Goal: Information Seeking & Learning: Learn about a topic

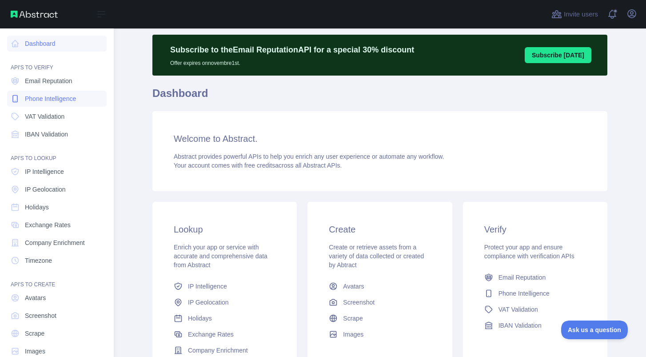
click at [67, 96] on span "Phone Intelligence" at bounding box center [50, 98] width 51 height 9
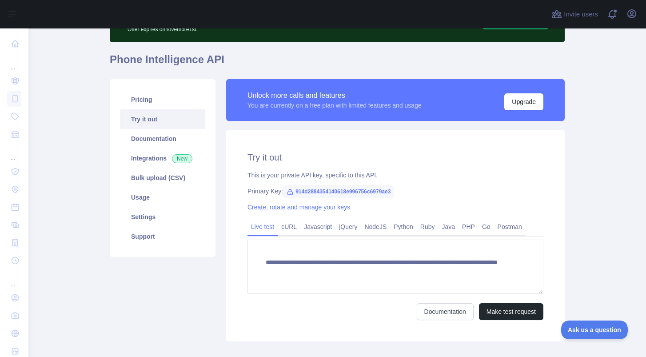
scroll to position [68, 0]
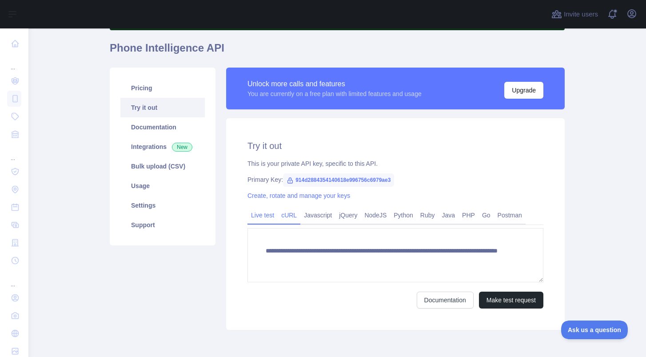
click at [297, 214] on link "cURL" at bounding box center [289, 215] width 23 height 14
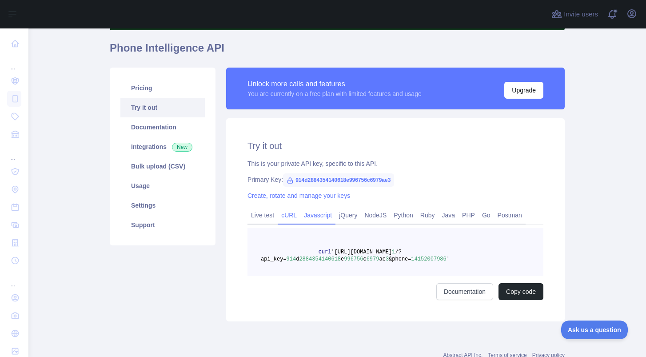
click at [320, 215] on link "Javascript" at bounding box center [317, 215] width 35 height 14
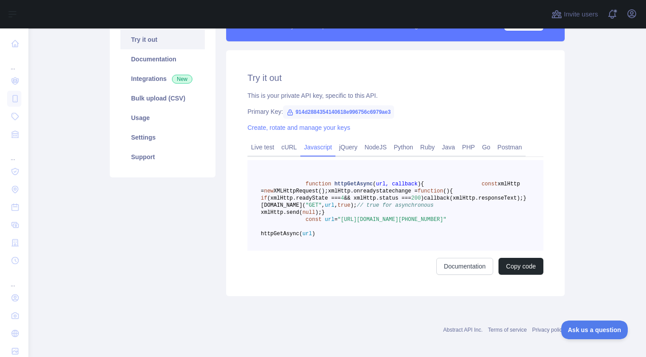
scroll to position [136, 0]
click at [351, 148] on link "jQuery" at bounding box center [347, 147] width 25 height 14
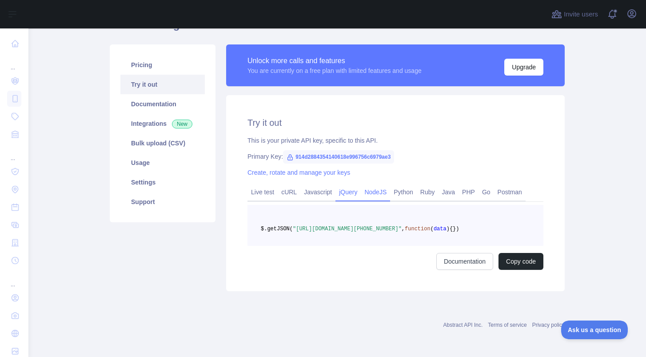
click at [383, 185] on link "NodeJS" at bounding box center [375, 192] width 29 height 14
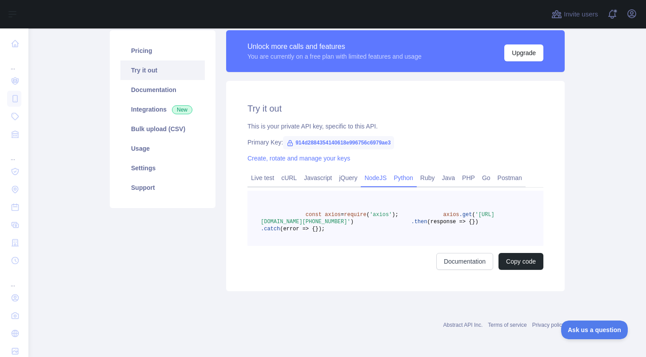
click at [417, 183] on link "Python" at bounding box center [403, 178] width 27 height 14
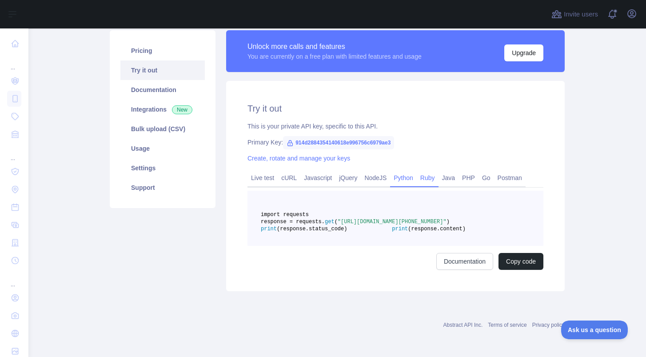
drag, startPoint x: 433, startPoint y: 181, endPoint x: 443, endPoint y: 180, distance: 10.2
click at [433, 181] on link "Ruby" at bounding box center [428, 178] width 22 height 14
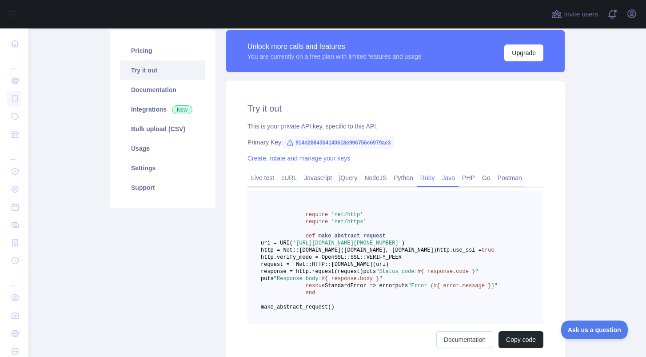
click at [455, 180] on link "Java" at bounding box center [449, 178] width 20 height 14
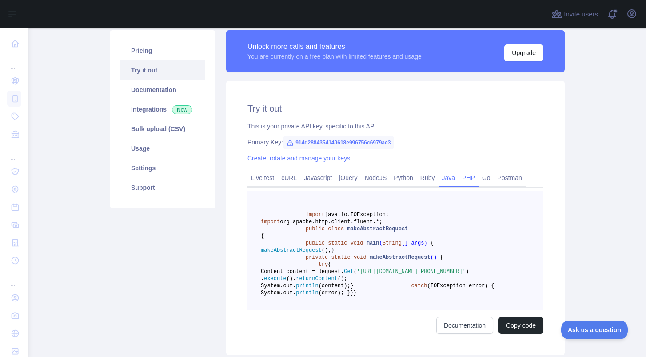
click at [473, 180] on link "PHP" at bounding box center [469, 178] width 20 height 14
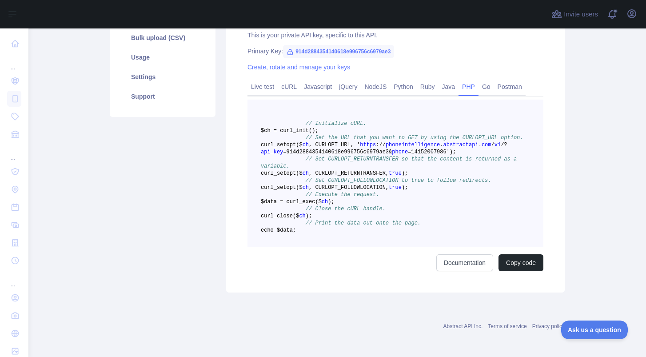
scroll to position [198, 0]
click at [455, 270] on link "Documentation" at bounding box center [464, 261] width 57 height 17
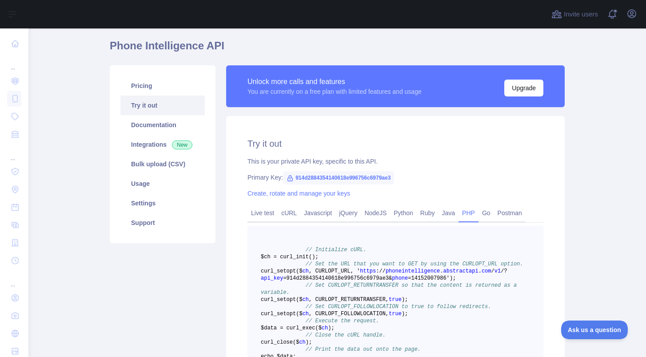
scroll to position [0, 0]
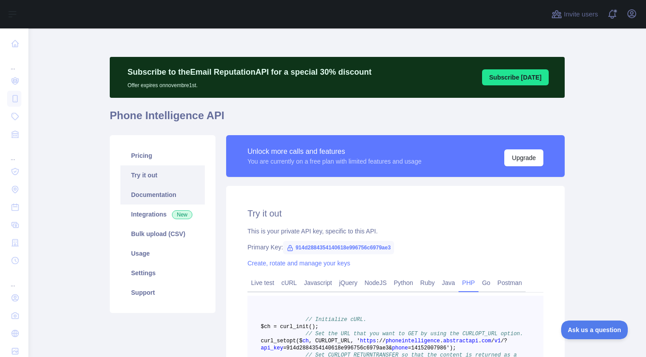
click at [159, 193] on link "Documentation" at bounding box center [162, 195] width 84 height 20
click at [163, 213] on link "Integrations New" at bounding box center [162, 214] width 84 height 20
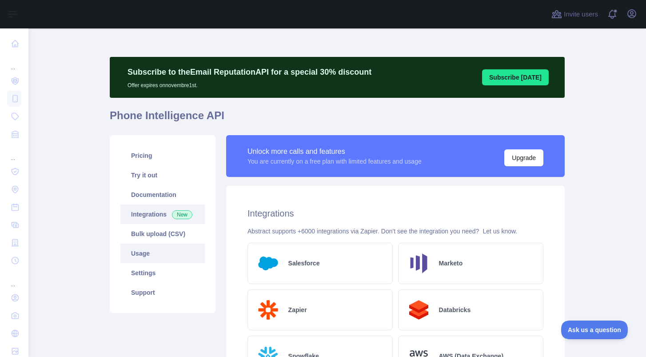
click at [168, 252] on link "Usage" at bounding box center [162, 253] width 84 height 20
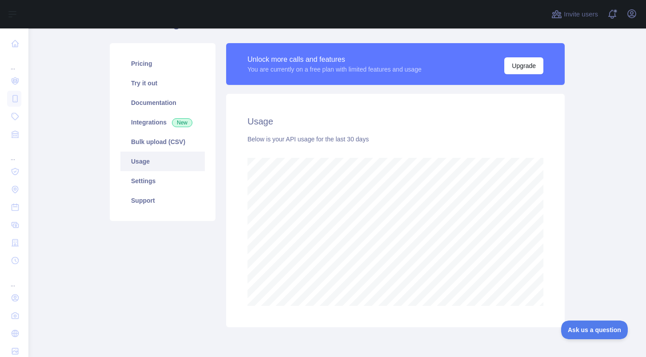
scroll to position [100, 0]
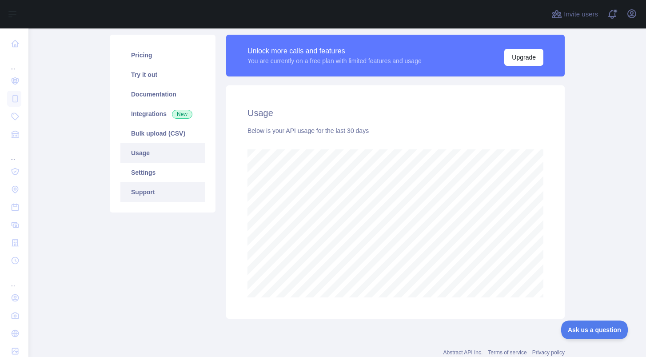
click at [150, 192] on link "Support" at bounding box center [162, 192] width 84 height 20
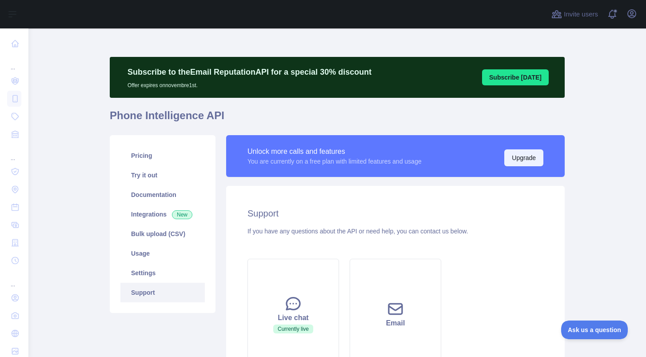
click at [523, 163] on button "Upgrade" at bounding box center [523, 157] width 39 height 17
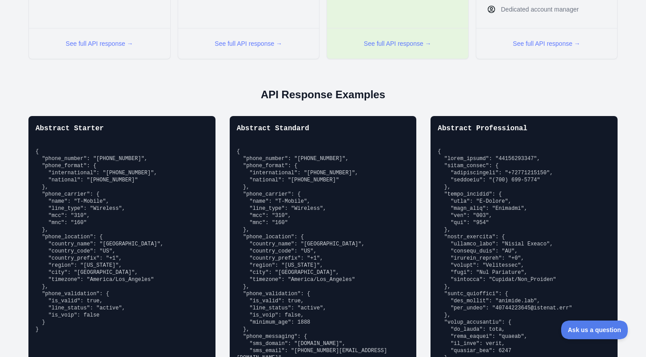
scroll to position [885, 0]
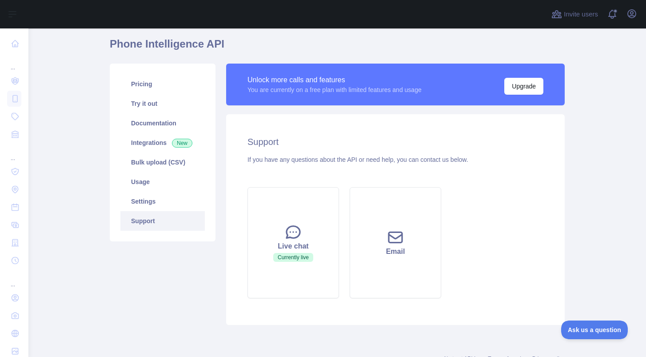
scroll to position [83, 0]
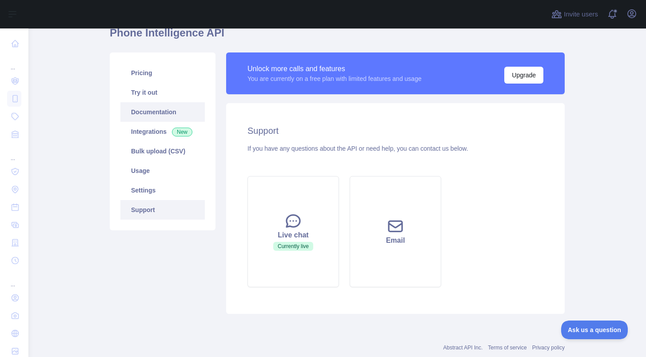
click at [148, 108] on link "Documentation" at bounding box center [162, 112] width 84 height 20
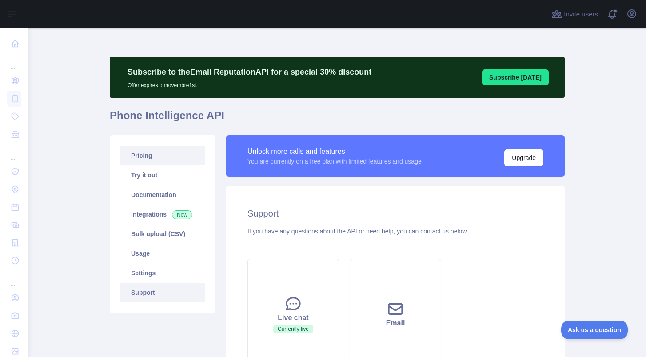
click at [142, 150] on link "Pricing" at bounding box center [162, 156] width 84 height 20
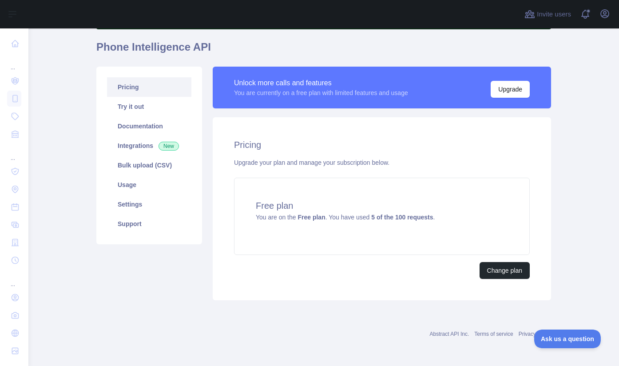
scroll to position [68, 0]
click at [152, 119] on link "Documentation" at bounding box center [149, 126] width 84 height 20
